Goal: Task Accomplishment & Management: Manage account settings

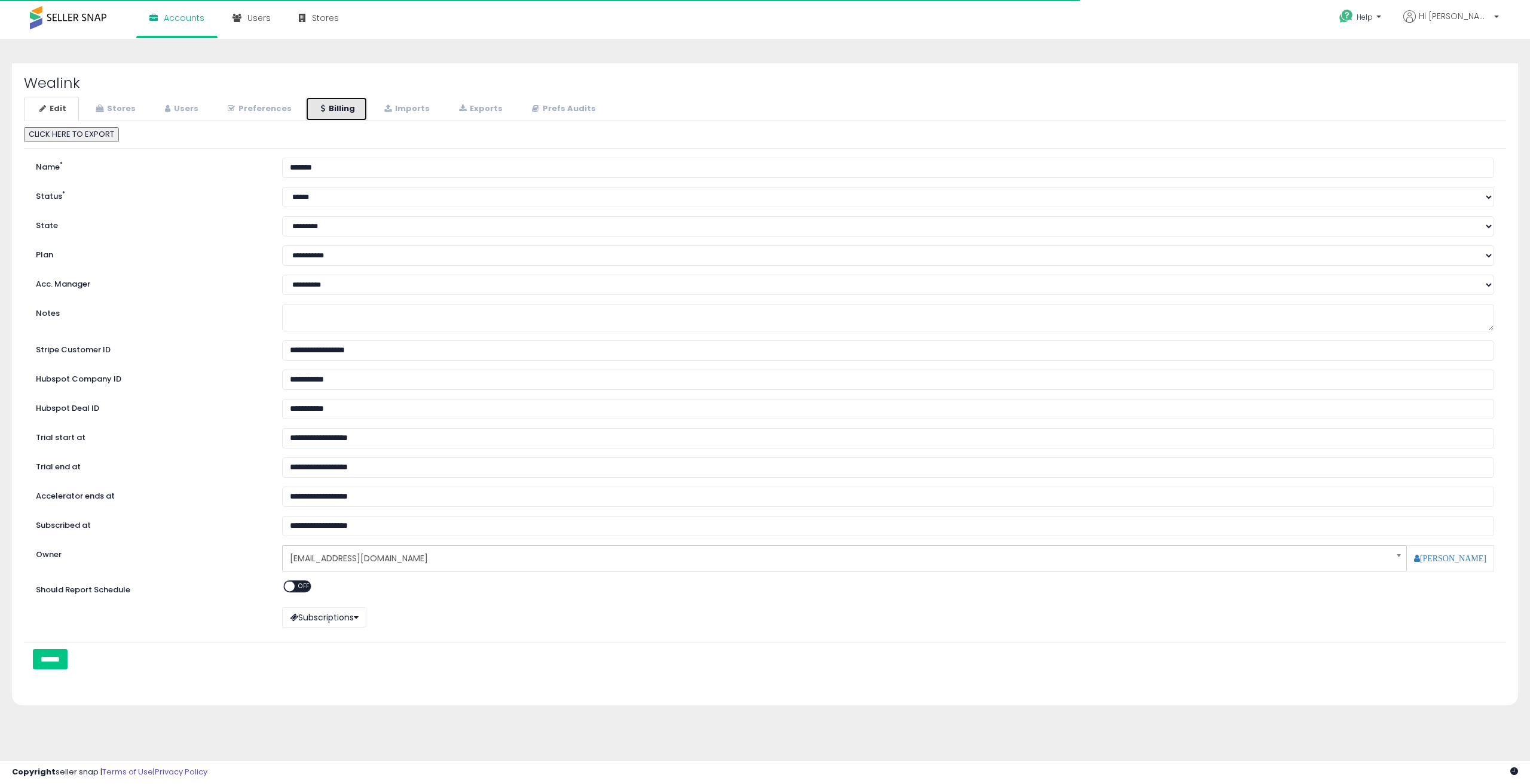
click at [332, 110] on link "Billing" at bounding box center [336, 109] width 62 height 24
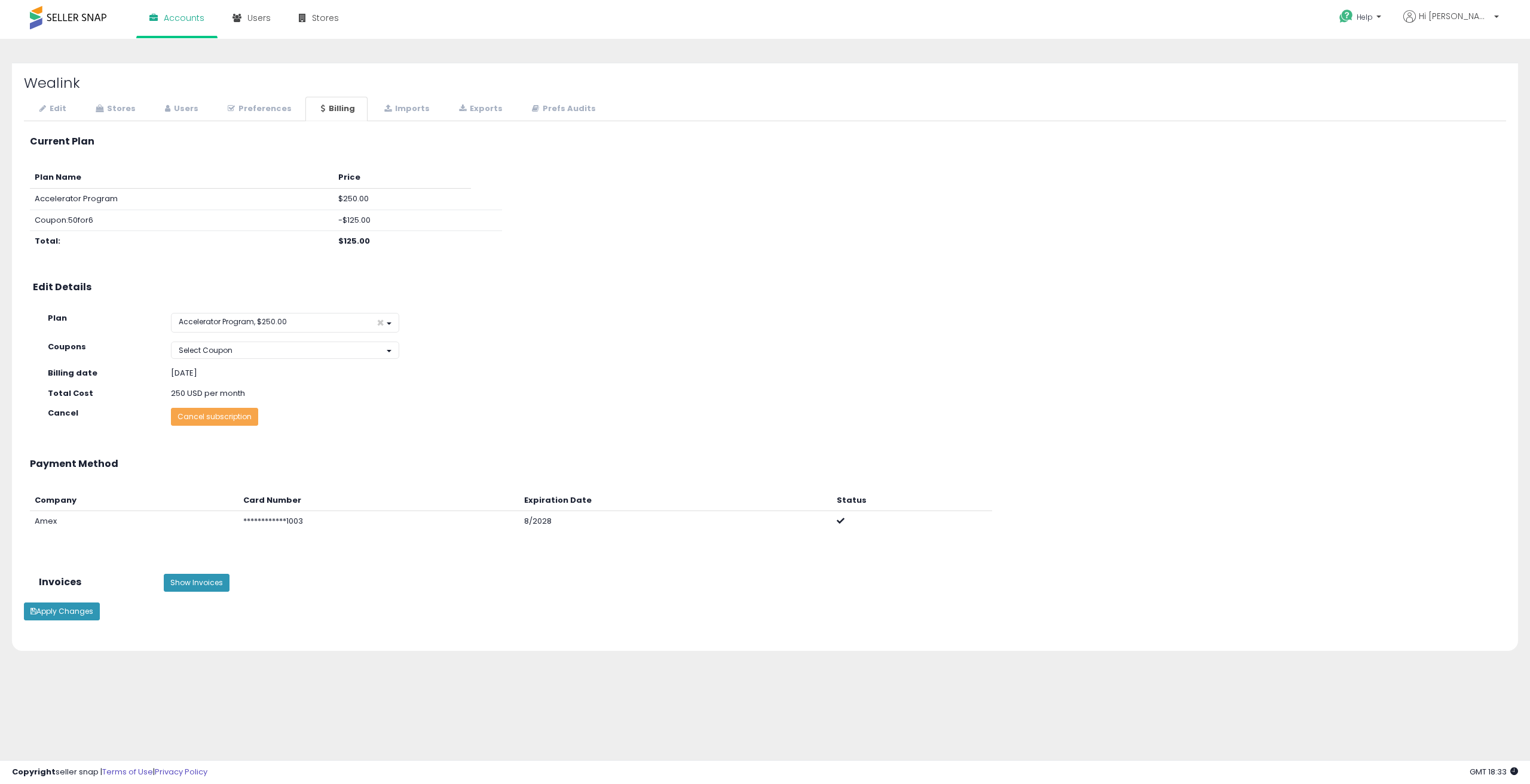
click at [217, 421] on button "Cancel subscription" at bounding box center [214, 416] width 87 height 18
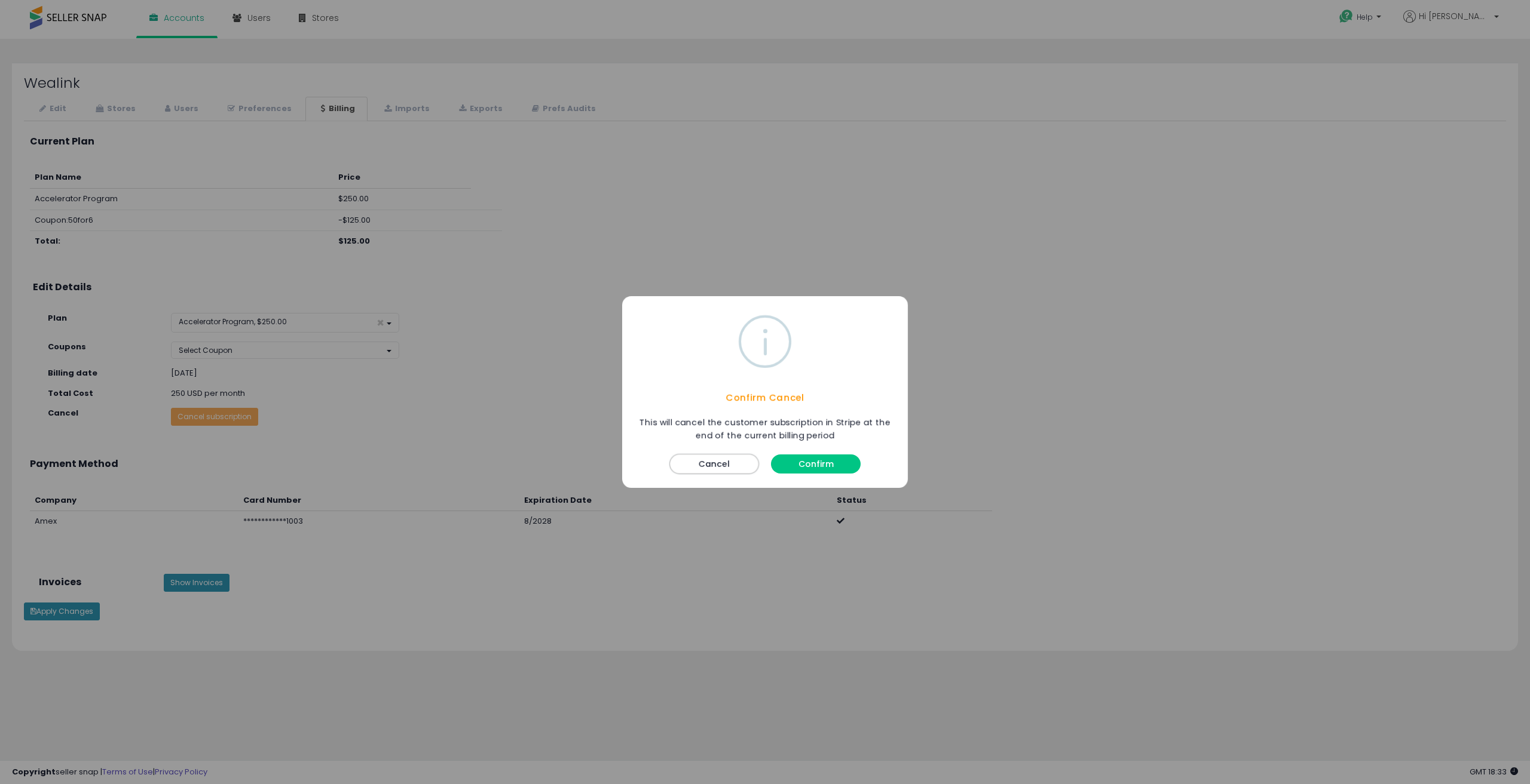
click at [722, 462] on button "Cancel" at bounding box center [714, 464] width 90 height 21
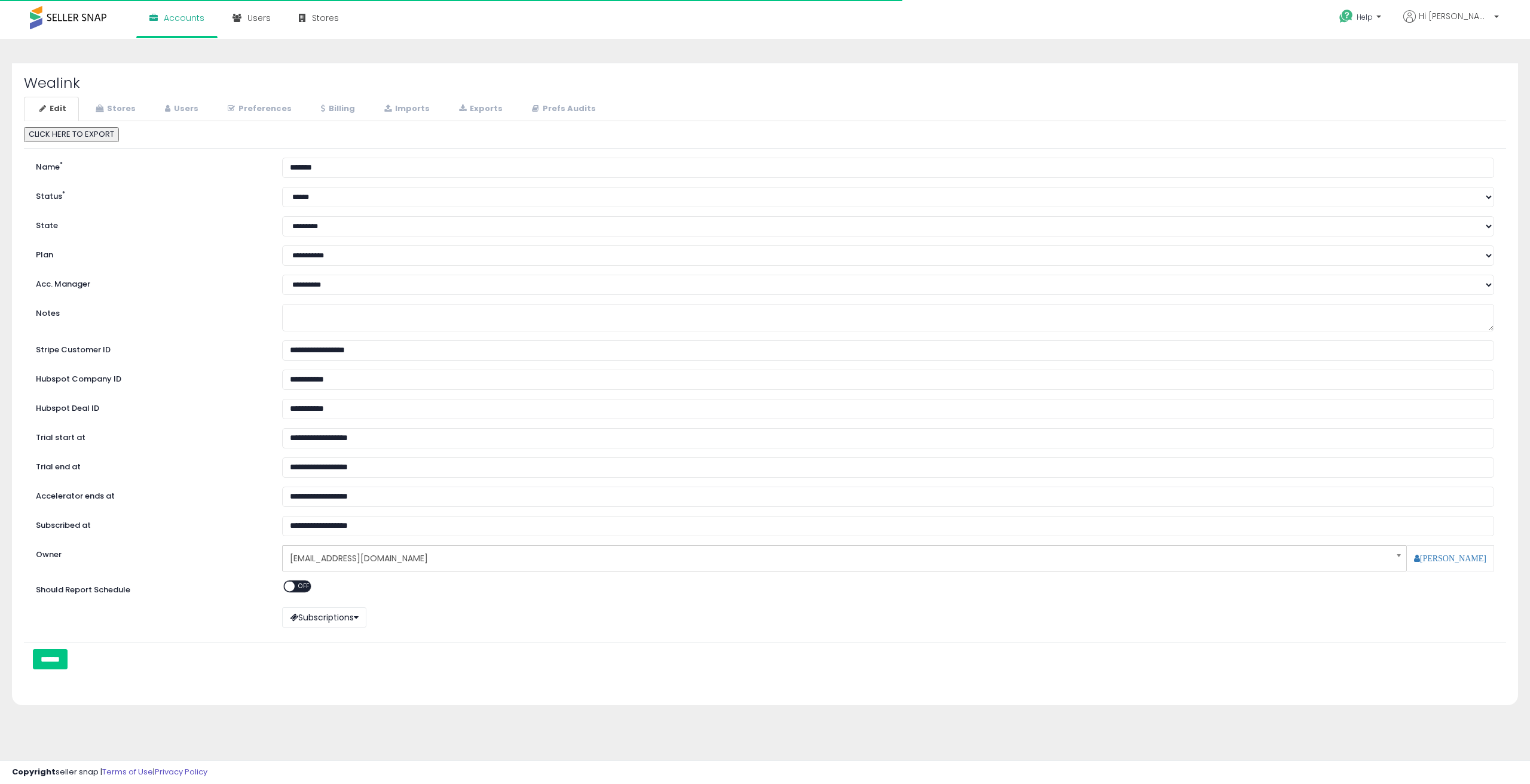
select select "**"
click at [120, 106] on link "Stores" at bounding box center [114, 109] width 68 height 24
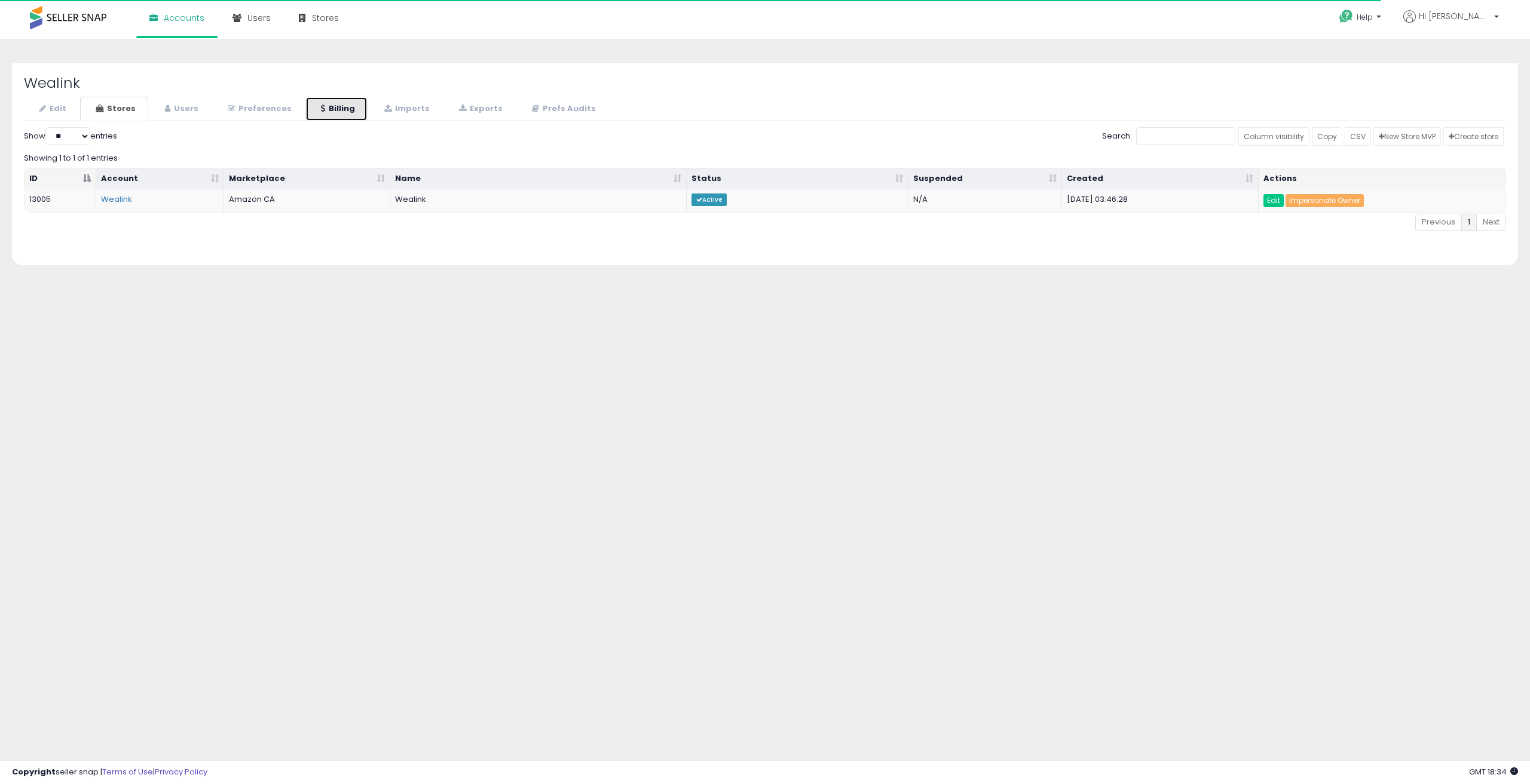
click at [331, 110] on link "Billing" at bounding box center [336, 109] width 62 height 24
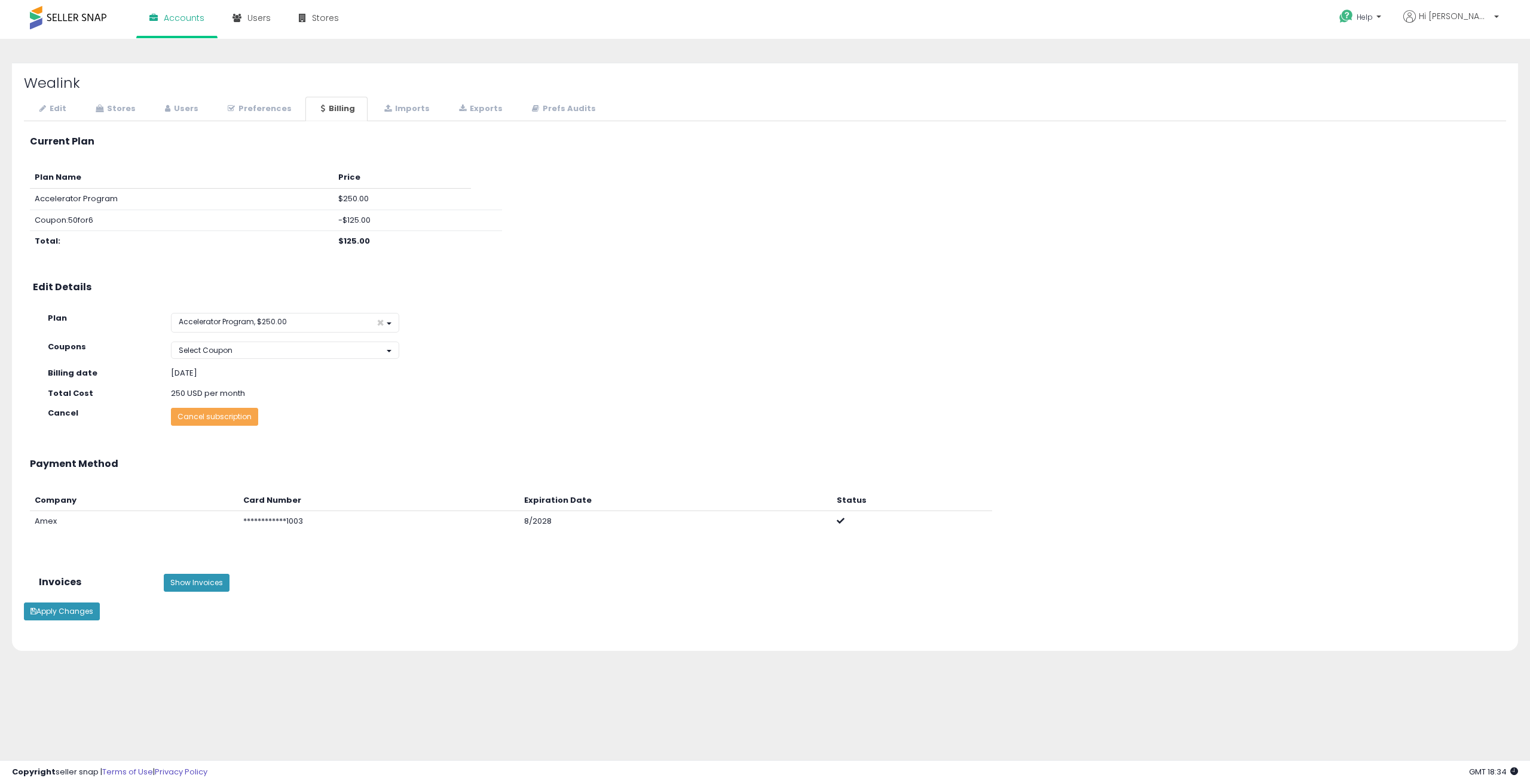
click at [222, 418] on button "Cancel subscription" at bounding box center [214, 416] width 87 height 18
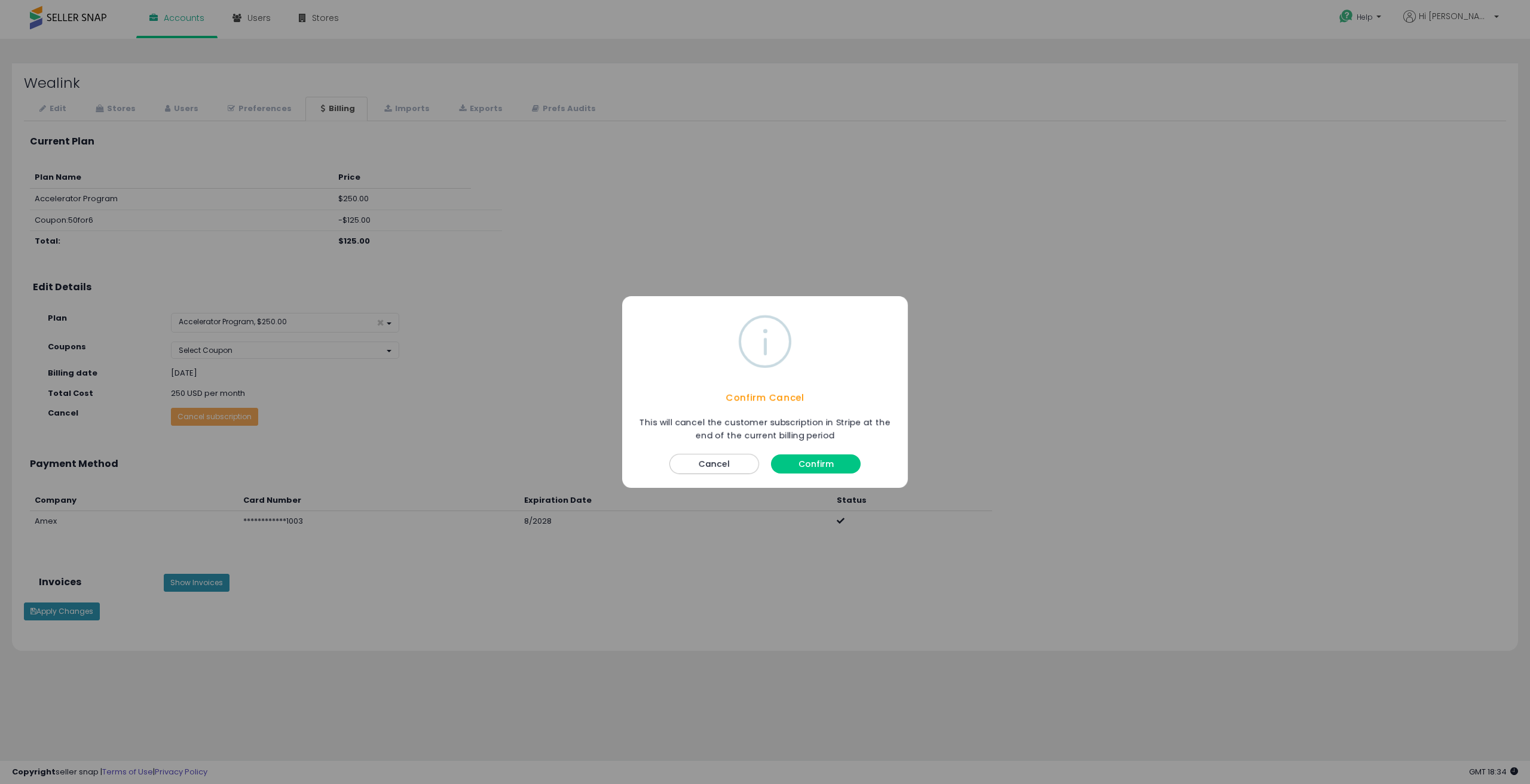
click at [809, 466] on button "Confirm" at bounding box center [815, 464] width 90 height 19
